Goal: Entertainment & Leisure: Browse casually

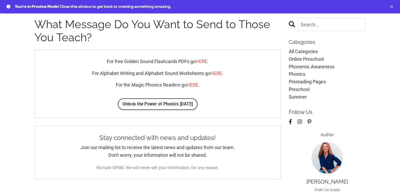
scroll to position [26, 0]
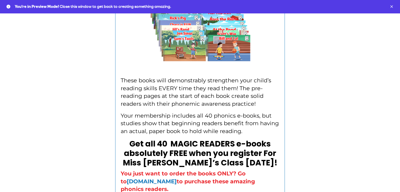
scroll to position [1447, 0]
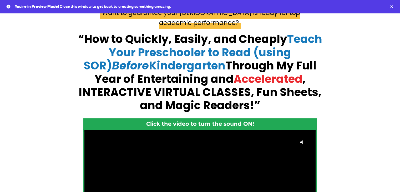
scroll to position [158, 0]
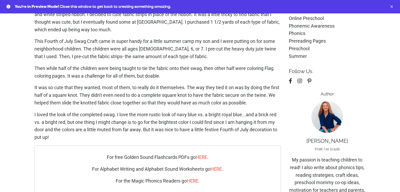
scroll to position [135, 0]
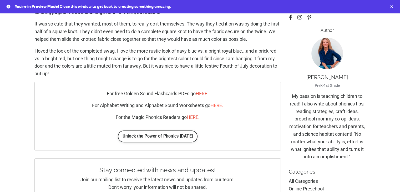
click at [218, 106] on link "HERE." at bounding box center [216, 106] width 13 height 6
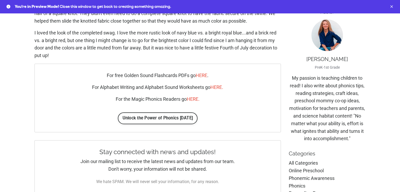
scroll to position [162, 0]
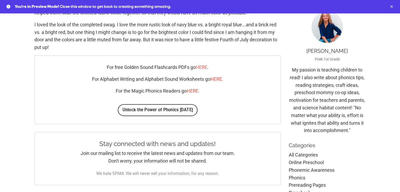
click at [201, 68] on span "HERE" at bounding box center [202, 67] width 12 height 6
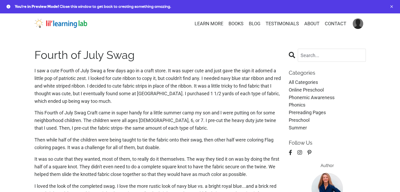
click at [257, 21] on link "BLOG" at bounding box center [255, 24] width 12 height 8
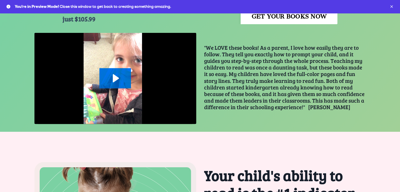
scroll to position [145, 0]
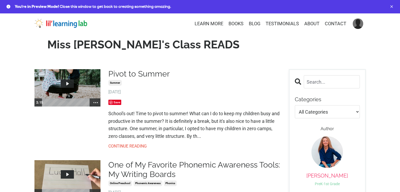
click at [130, 75] on link "Pivot to Summer" at bounding box center [194, 73] width 173 height 9
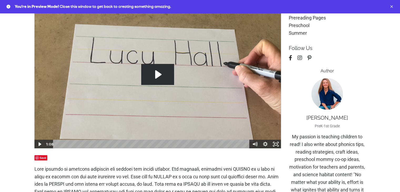
scroll to position [132, 0]
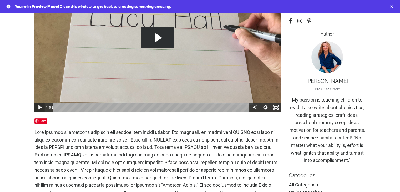
click at [38, 108] on icon "Play Video" at bounding box center [39, 107] width 13 height 11
click at [38, 108] on icon "Play Video" at bounding box center [39, 107] width 3 height 4
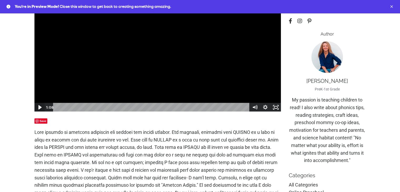
click at [42, 104] on icon "Play Video" at bounding box center [39, 107] width 13 height 11
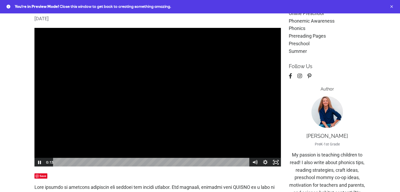
scroll to position [105, 0]
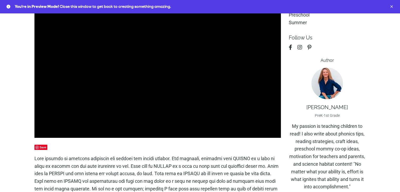
click at [40, 146] on span "Save" at bounding box center [40, 147] width 13 height 5
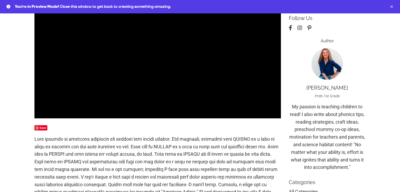
scroll to position [158, 0]
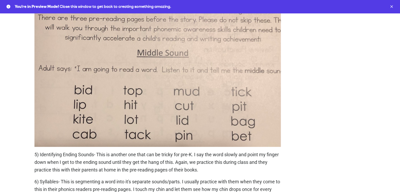
scroll to position [672, 0]
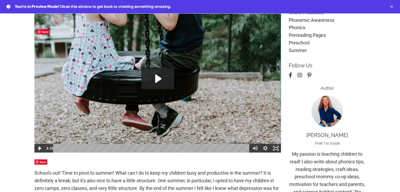
scroll to position [79, 0]
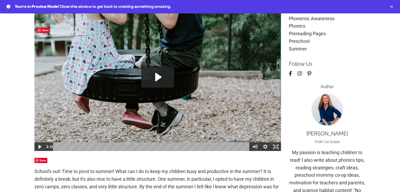
click at [151, 84] on icon "Play Video: file-uploads/sites/2147505858/video/71f522-4d71-13-05e-3e1d0122f1e8…" at bounding box center [157, 77] width 33 height 21
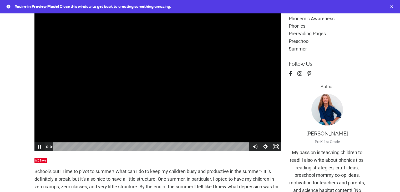
click at [38, 146] on icon "Pause" at bounding box center [39, 146] width 11 height 9
click at [39, 146] on icon "Play Video" at bounding box center [39, 147] width 3 height 4
click at [39, 146] on icon "Pause" at bounding box center [39, 146] width 3 height 3
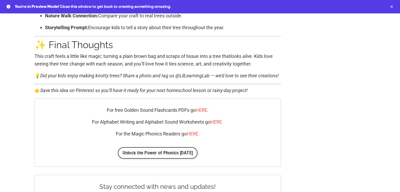
scroll to position [1035, 0]
